Goal: Check status: Check status

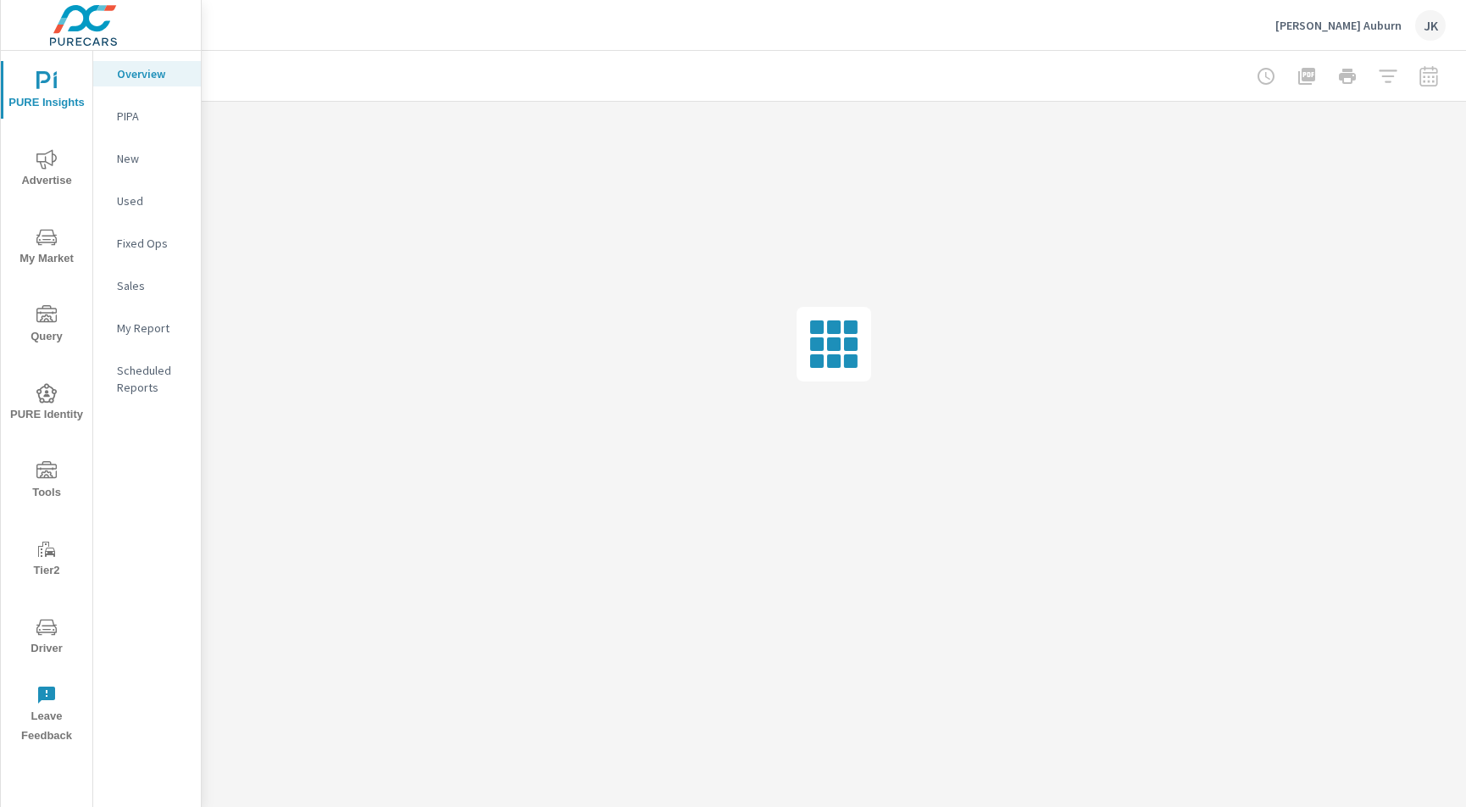
click at [42, 425] on button "PURE Identity" at bounding box center [47, 402] width 92 height 58
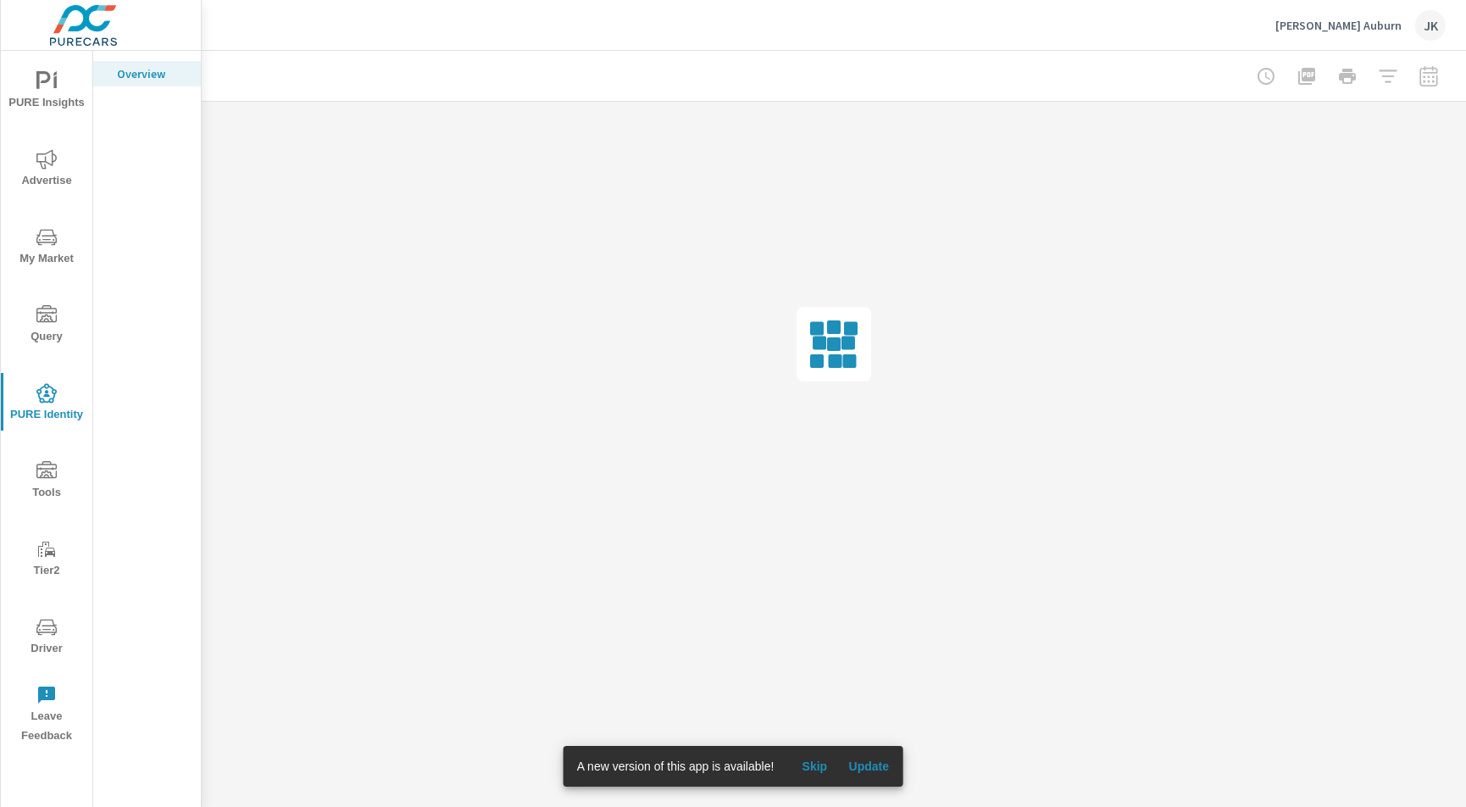
click at [820, 762] on span "Skip" at bounding box center [814, 766] width 41 height 15
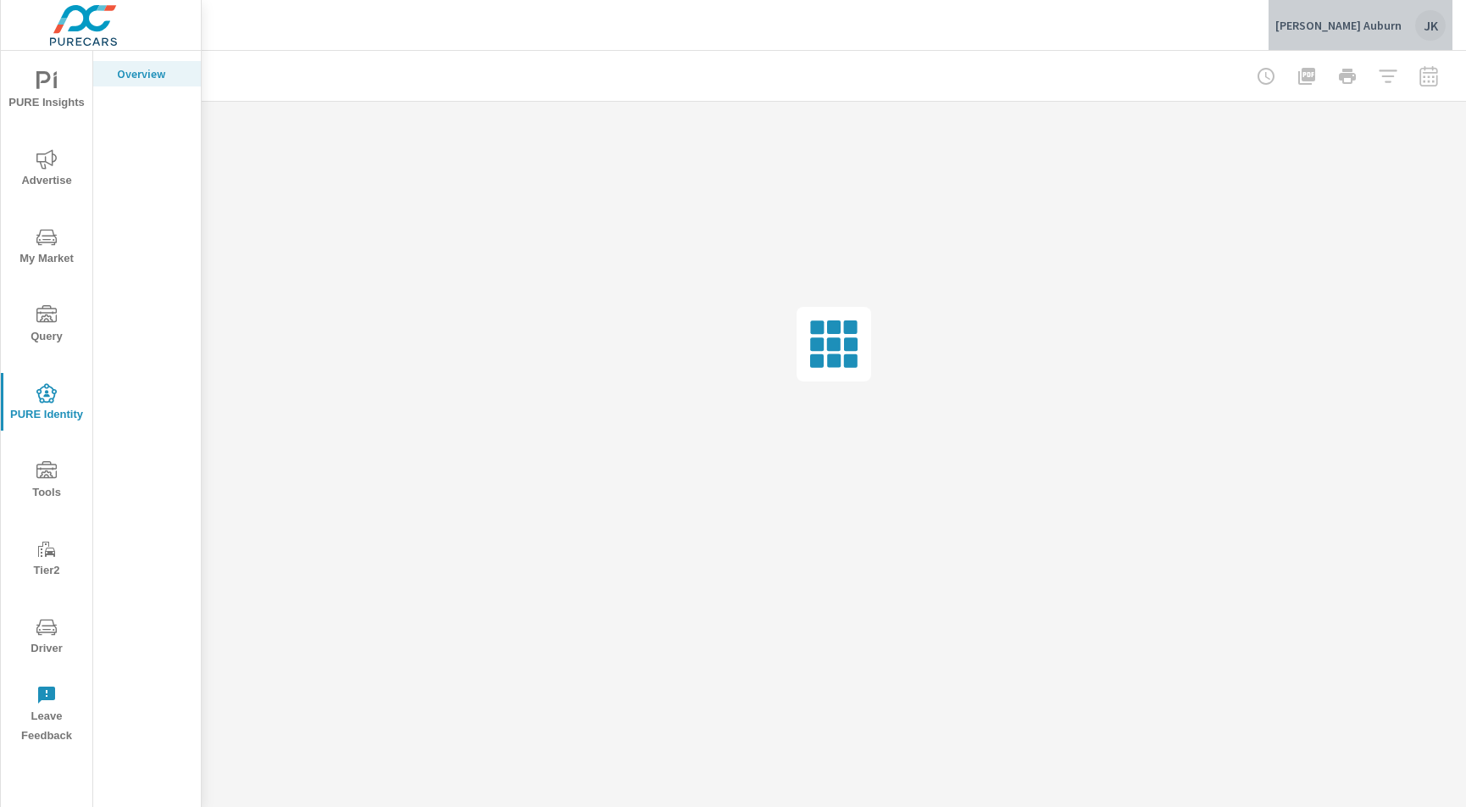
click at [1425, 21] on div "JK" at bounding box center [1431, 25] width 31 height 31
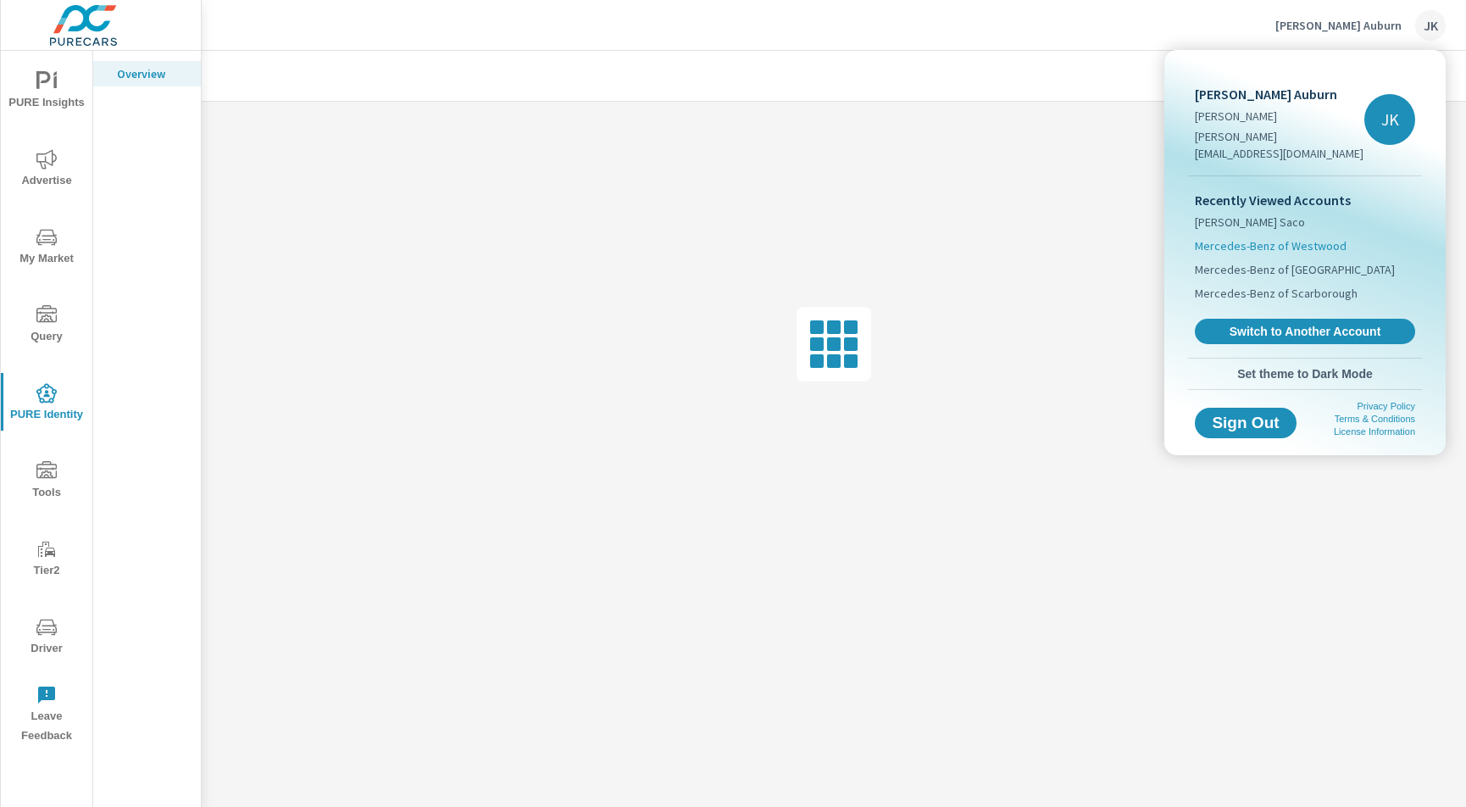
click at [1283, 237] on span "Mercedes-Benz of Westwood" at bounding box center [1271, 245] width 152 height 17
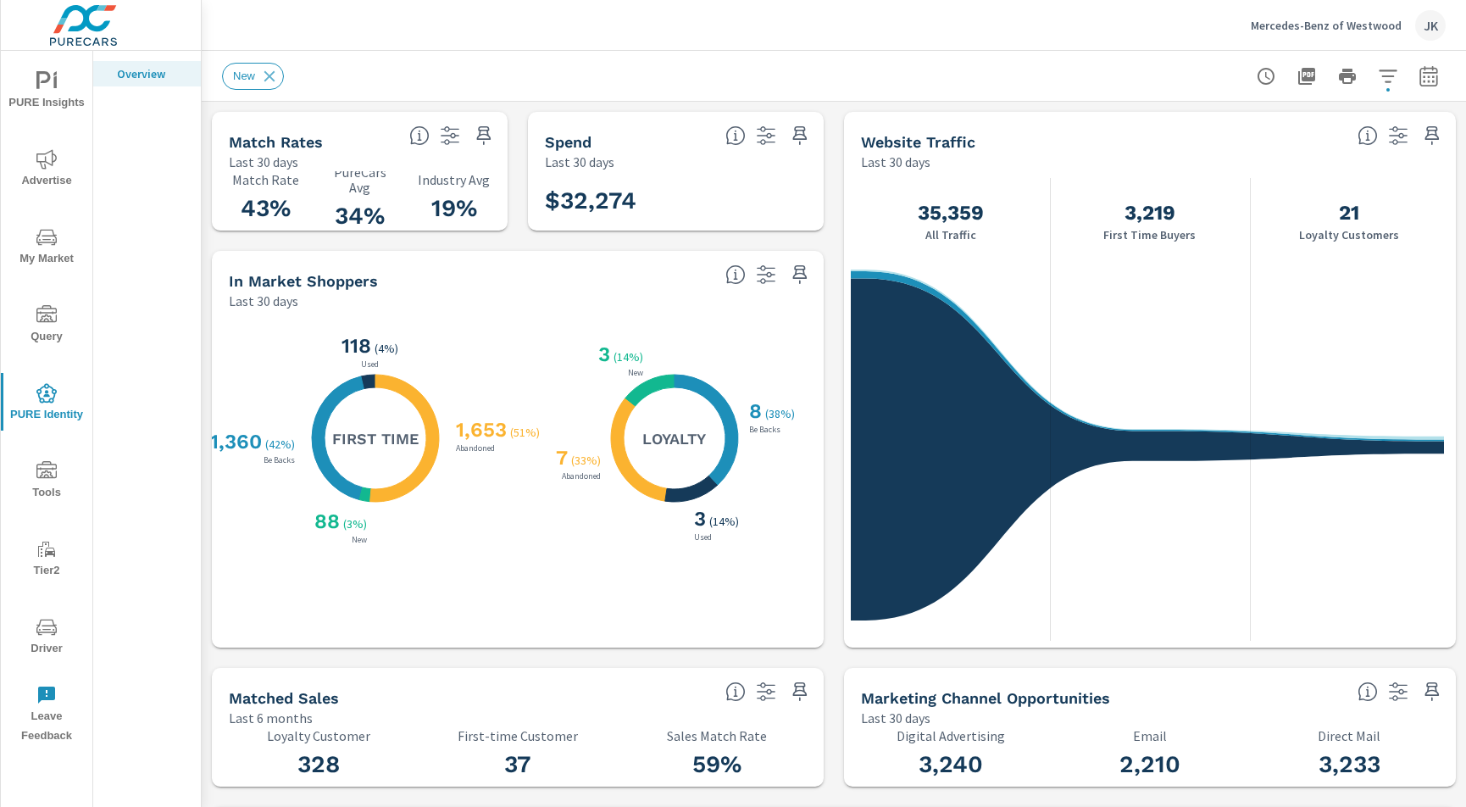
scroll to position [32, 0]
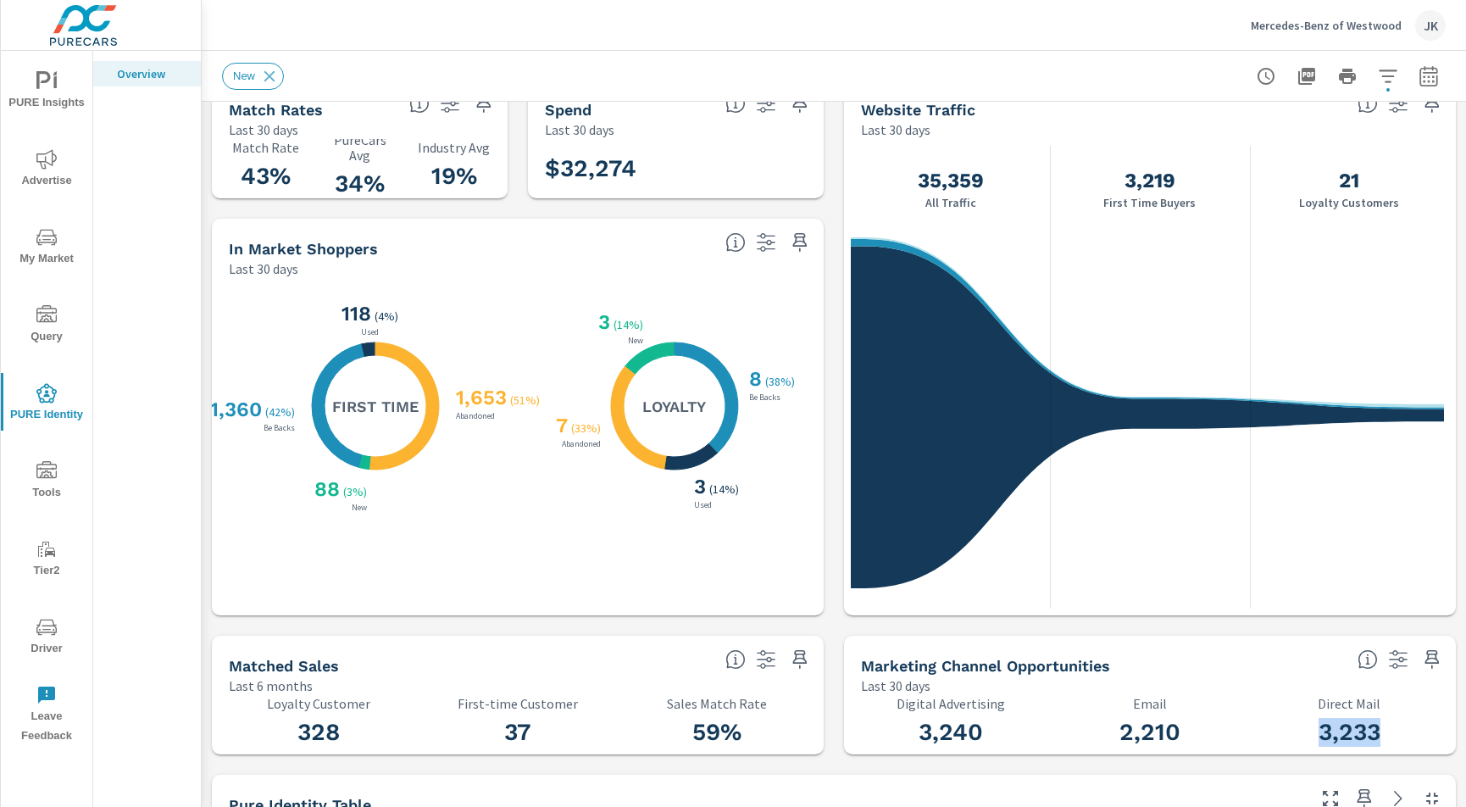
drag, startPoint x: 1360, startPoint y: 730, endPoint x: 1307, endPoint y: 728, distance: 52.6
click at [1307, 728] on h3 "3,233" at bounding box center [1349, 732] width 179 height 29
click at [1423, 80] on icon "button" at bounding box center [1428, 78] width 11 height 7
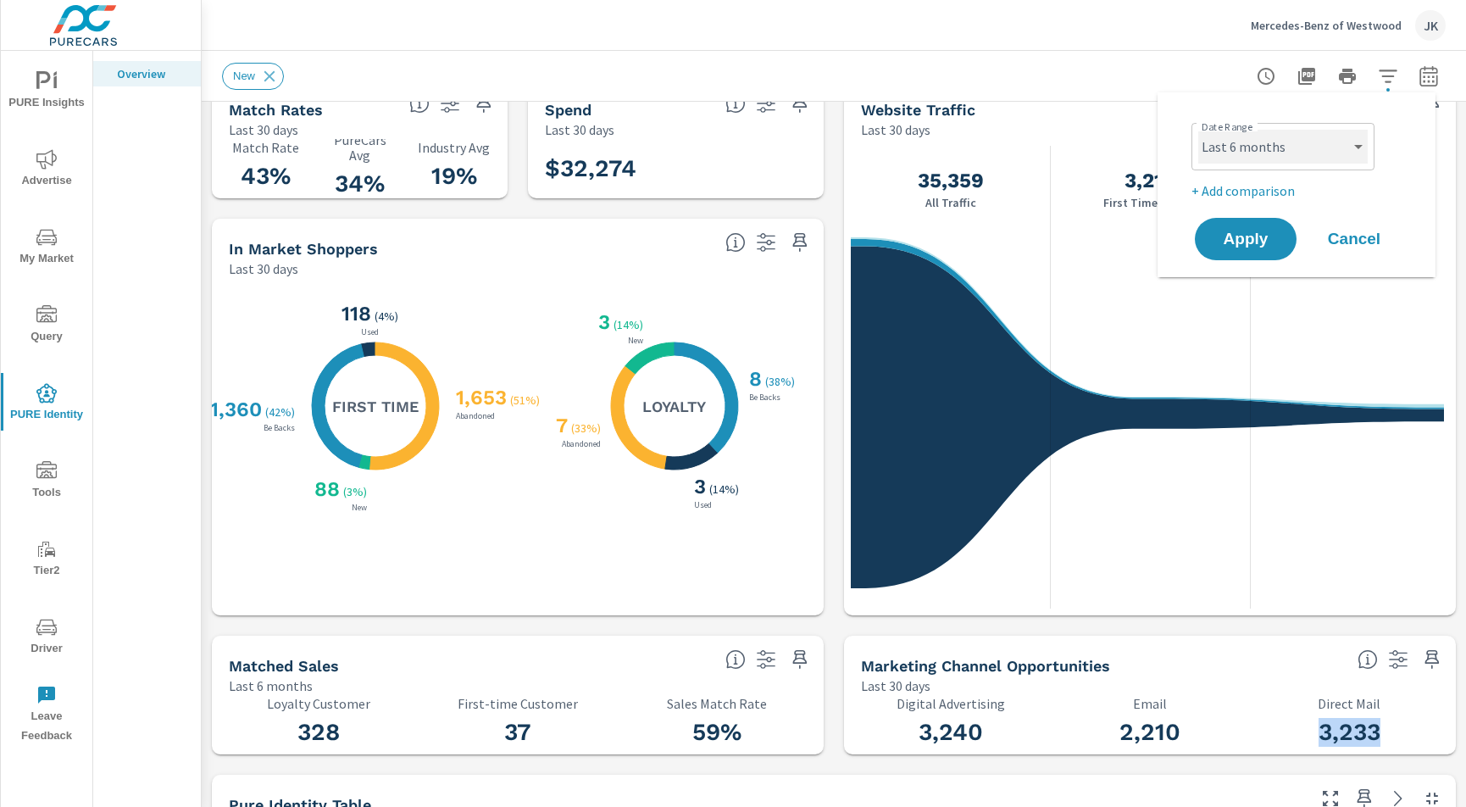
click at [1263, 149] on select "Custom [DATE] Last week Last 7 days Last 14 days Last 30 days Last 45 days Last…" at bounding box center [1284, 147] width 170 height 34
click at [1199, 130] on select "Custom [DATE] Last week Last 7 days Last 14 days Last 30 days Last 45 days Last…" at bounding box center [1284, 147] width 170 height 34
select select "Last 45 days"
click at [1213, 231] on span "Apply" at bounding box center [1246, 239] width 70 height 16
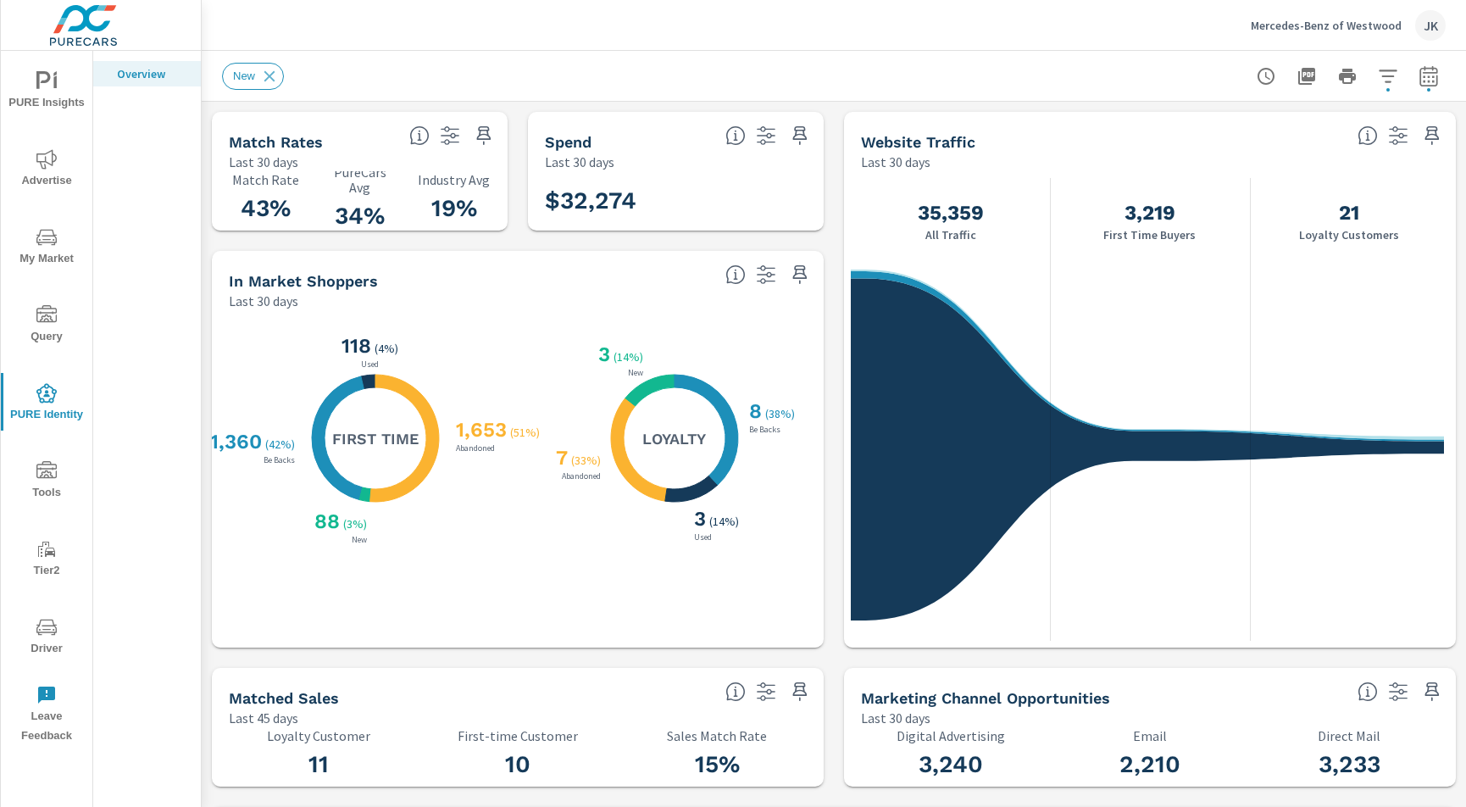
scroll to position [1, 0]
